Goal: Use online tool/utility: Use online tool/utility

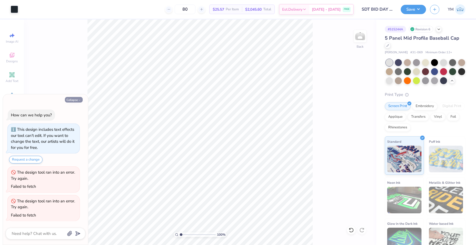
click at [78, 98] on button "Collapse" at bounding box center [74, 100] width 18 height 6
type textarea "x"
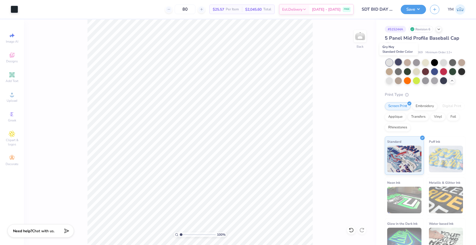
click at [396, 64] on div at bounding box center [398, 61] width 7 height 7
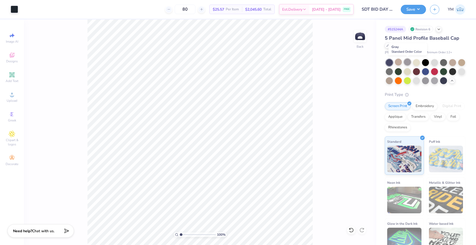
click at [408, 63] on div at bounding box center [407, 61] width 7 height 7
click at [416, 63] on div at bounding box center [416, 61] width 7 height 7
click at [423, 63] on div at bounding box center [425, 61] width 7 height 7
click at [433, 61] on div at bounding box center [434, 61] width 7 height 7
click at [442, 61] on div at bounding box center [443, 61] width 7 height 7
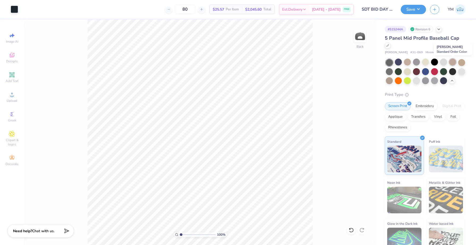
click at [451, 61] on div at bounding box center [452, 61] width 7 height 7
click at [461, 62] on div at bounding box center [461, 61] width 7 height 7
click at [463, 72] on div at bounding box center [461, 71] width 7 height 7
click at [447, 72] on div at bounding box center [443, 71] width 7 height 7
click at [453, 72] on div at bounding box center [452, 71] width 7 height 7
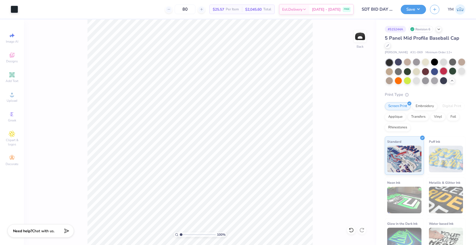
click at [444, 71] on div at bounding box center [443, 71] width 7 height 7
click at [436, 70] on div at bounding box center [434, 71] width 7 height 7
click at [422, 72] on div at bounding box center [425, 71] width 7 height 7
click at [417, 72] on div at bounding box center [416, 71] width 7 height 7
click at [408, 72] on div at bounding box center [407, 71] width 7 height 7
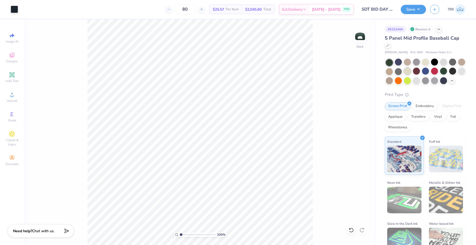
click at [408, 72] on div at bounding box center [407, 71] width 7 height 7
click at [398, 72] on div at bounding box center [398, 71] width 7 height 7
click at [392, 72] on div at bounding box center [389, 71] width 7 height 7
click at [392, 81] on div at bounding box center [389, 80] width 7 height 7
click at [400, 81] on div at bounding box center [398, 80] width 7 height 7
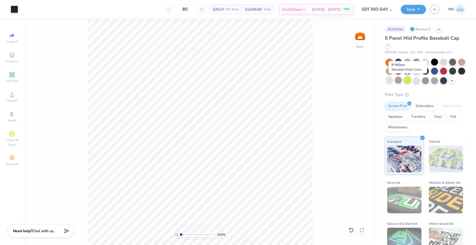
click at [407, 81] on div at bounding box center [407, 80] width 7 height 7
click at [416, 81] on div at bounding box center [416, 80] width 7 height 7
click at [426, 82] on div at bounding box center [425, 80] width 7 height 7
click at [432, 81] on div at bounding box center [434, 80] width 7 height 7
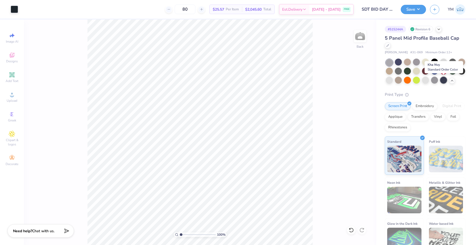
click at [443, 82] on div at bounding box center [443, 80] width 7 height 7
click at [451, 82] on icon at bounding box center [452, 80] width 4 height 4
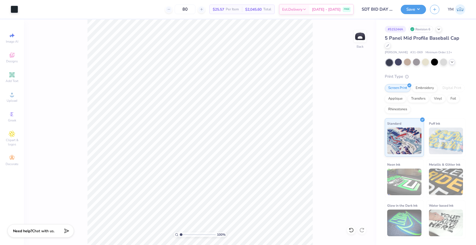
click at [453, 64] on div at bounding box center [452, 62] width 6 height 6
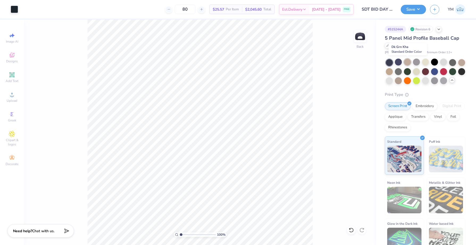
click at [407, 64] on div at bounding box center [407, 61] width 7 height 7
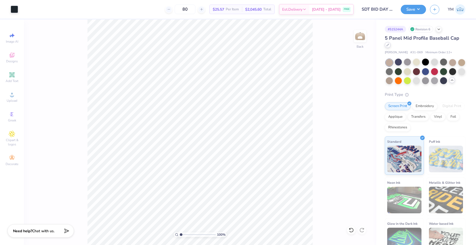
click at [386, 45] on icon at bounding box center [387, 45] width 3 height 3
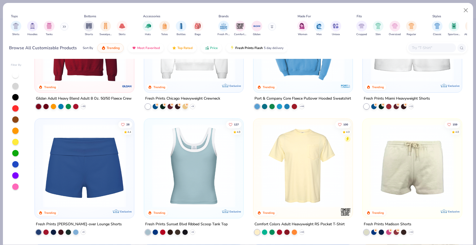
scroll to position [434, 0]
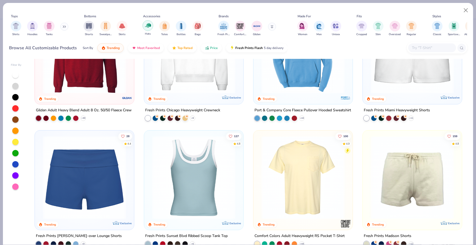
click at [150, 28] on img "filter for Hats" at bounding box center [148, 25] width 6 height 6
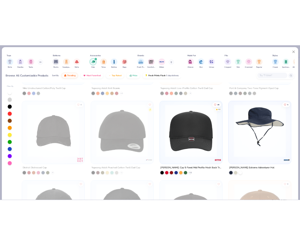
scroll to position [360, 0]
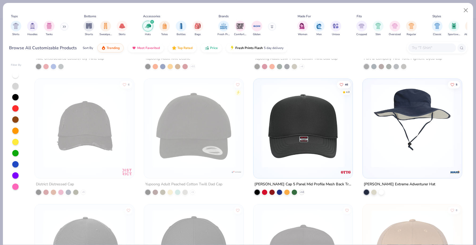
click at [299, 123] on img at bounding box center [303, 125] width 89 height 83
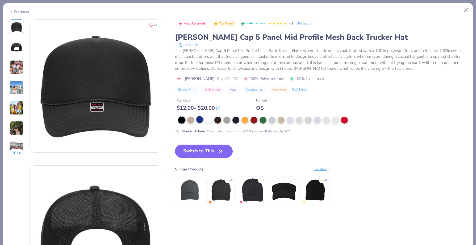
click at [200, 120] on div at bounding box center [199, 119] width 7 height 7
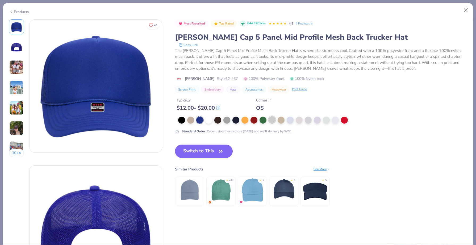
click at [274, 120] on div at bounding box center [272, 119] width 7 height 7
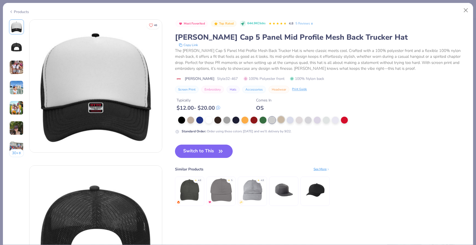
click at [282, 120] on div at bounding box center [281, 119] width 7 height 7
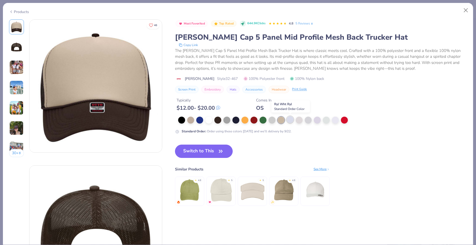
click at [291, 120] on div at bounding box center [290, 119] width 7 height 7
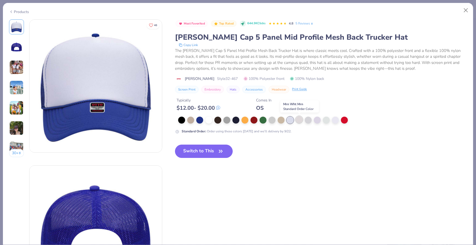
click div
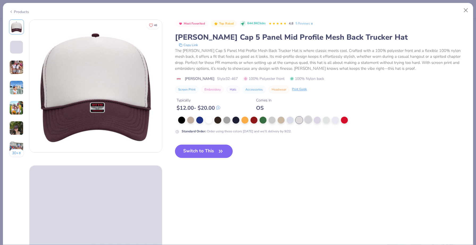
click div
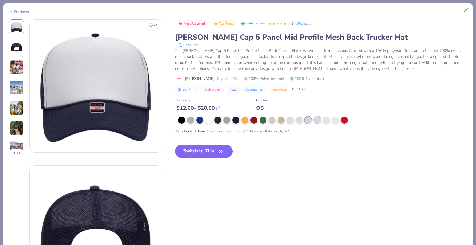
click div
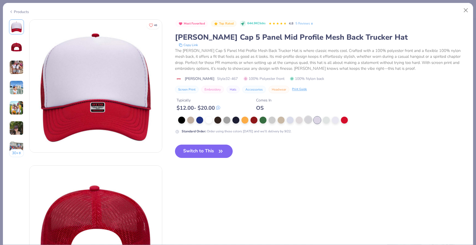
click div
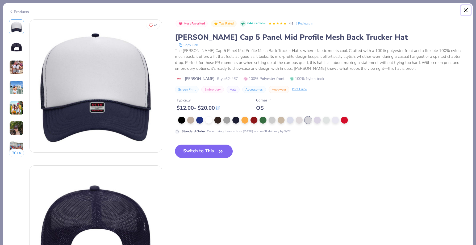
click button "Close"
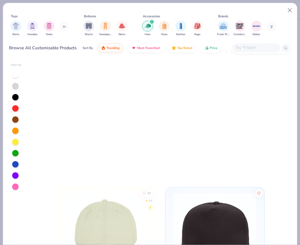
scroll to position [360, 0]
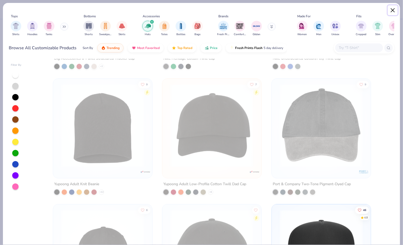
click at [300, 8] on button "Close" at bounding box center [393, 10] width 10 height 10
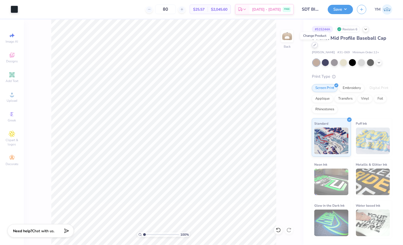
click at [300, 47] on div at bounding box center [315, 45] width 6 height 6
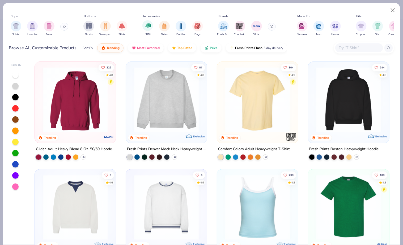
scroll to position [6, 0]
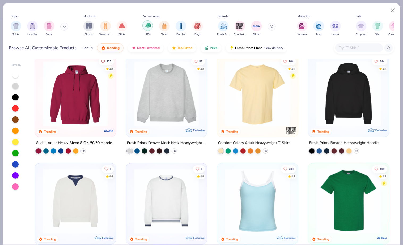
click at [147, 26] on img "filter for Hats" at bounding box center [148, 25] width 6 height 6
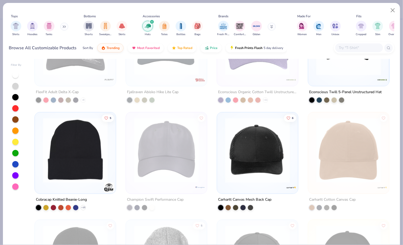
scroll to position [1771, 0]
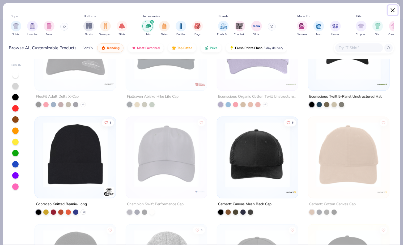
click at [300, 11] on button "Close" at bounding box center [393, 10] width 10 height 10
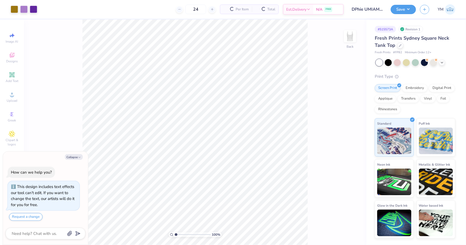
scroll to position [14, 0]
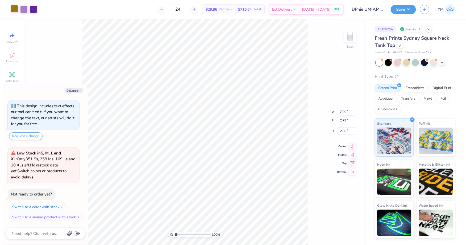
click at [16, 8] on div at bounding box center [14, 8] width 7 height 7
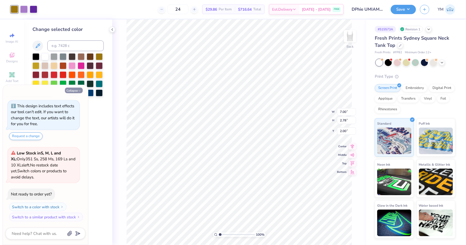
click at [76, 90] on button "Collapse" at bounding box center [74, 90] width 18 height 6
type textarea "x"
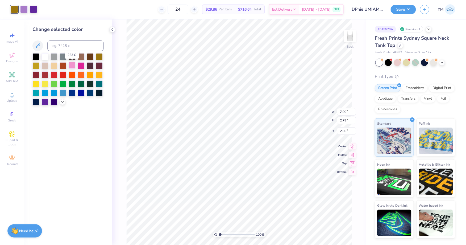
click at [72, 62] on div at bounding box center [72, 65] width 7 height 7
click at [60, 102] on div at bounding box center [63, 101] width 6 height 6
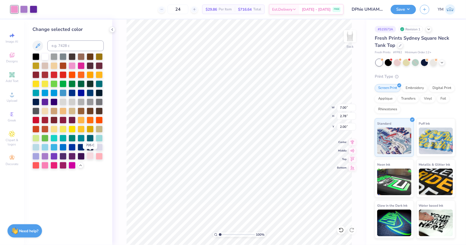
click at [89, 155] on div at bounding box center [90, 155] width 7 height 7
click at [100, 153] on div at bounding box center [99, 155] width 7 height 7
click at [32, 9] on div at bounding box center [33, 8] width 7 height 7
click at [36, 156] on div at bounding box center [35, 155] width 7 height 7
click at [45, 155] on div at bounding box center [44, 155] width 7 height 7
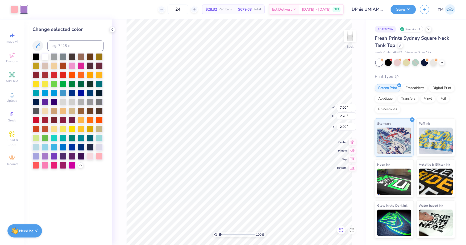
click at [341, 229] on icon at bounding box center [340, 229] width 5 height 5
click at [36, 10] on div at bounding box center [33, 8] width 7 height 7
click at [64, 154] on div at bounding box center [63, 155] width 7 height 7
click at [119, 87] on div "100 % Back W 7.00 7.00 " H 2.78 2.78 " Y 2.00 2.00 " Center Middle Top Bottom" at bounding box center [239, 131] width 254 height 225
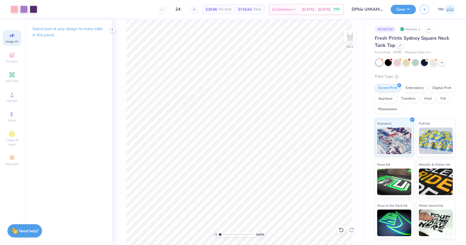
click at [12, 40] on span "Image AI" at bounding box center [12, 41] width 12 height 4
select select "4"
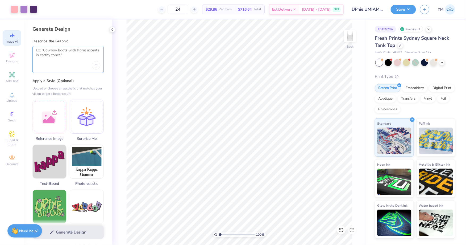
click at [56, 50] on textarea at bounding box center [68, 54] width 64 height 13
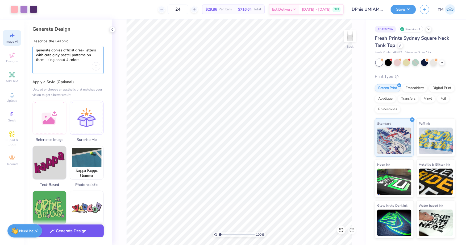
type textarea "generate dphies official greek letters with cute girly pastel patterns on them …"
click at [74, 230] on button "Generate Design" at bounding box center [67, 230] width 71 height 13
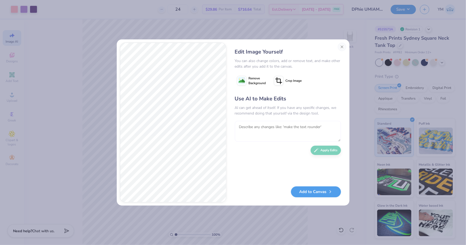
click at [256, 133] on textarea at bounding box center [288, 131] width 106 height 21
type textarea "could you make them less cartoonish and make one of them gingham and one of the…"
click at [325, 149] on button "Apply Edits" at bounding box center [326, 148] width 30 height 9
